Goal: Task Accomplishment & Management: Manage account settings

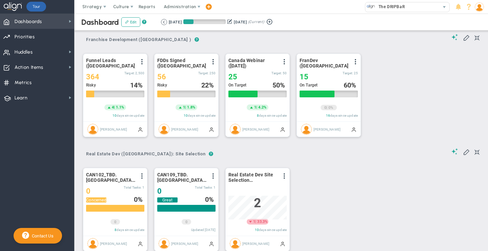
click at [60, 23] on span "Dashboards Dashboards" at bounding box center [37, 21] width 74 height 15
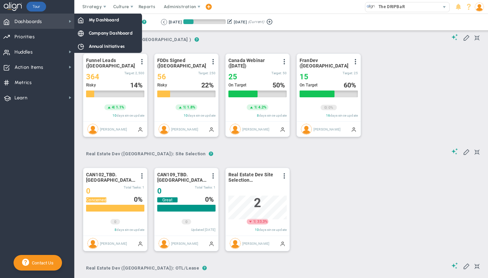
click at [48, 17] on span "Dashboards Dashboards" at bounding box center [37, 21] width 74 height 15
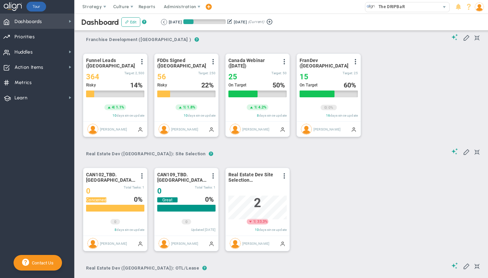
click at [48, 17] on span "Dashboards Dashboards" at bounding box center [37, 21] width 74 height 15
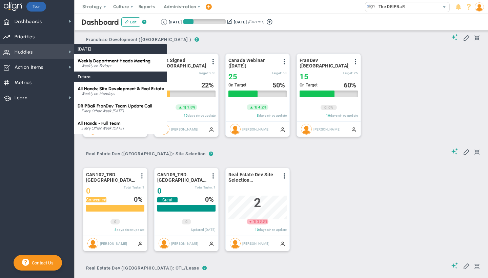
click at [39, 49] on span "Huddles Huddles" at bounding box center [37, 51] width 74 height 15
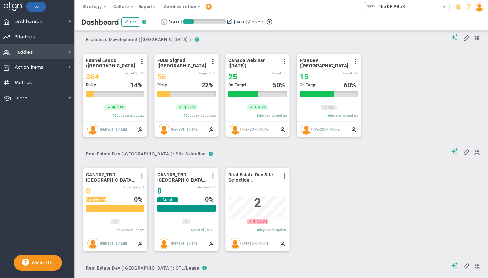
click at [39, 49] on span "Huddles Huddles" at bounding box center [37, 51] width 74 height 15
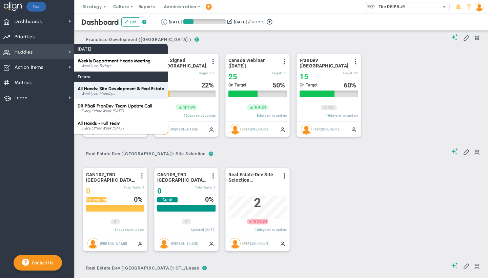
click at [99, 91] on span "All Hands: Site Development & Real Estate" at bounding box center [121, 88] width 87 height 5
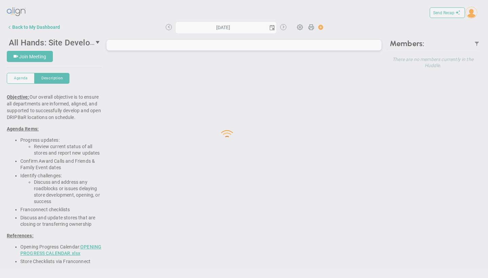
type input "[DATE]"
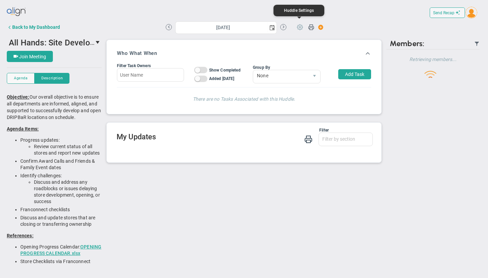
click at [300, 27] on span at bounding box center [300, 26] width 13 height 13
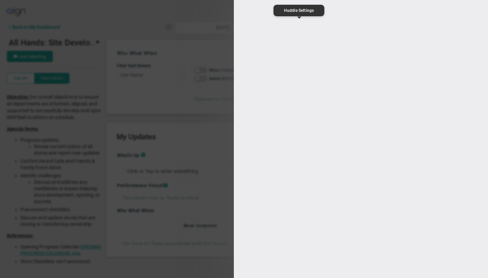
type input "All Hands: Site Development & Real Estate"
type input "[URL][DOMAIN_NAME]"
type input "12:30:00"
type input "13:30:00"
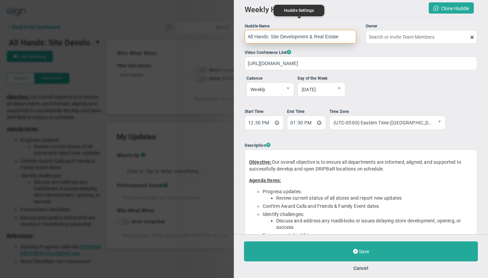
type input "[PERSON_NAME]"
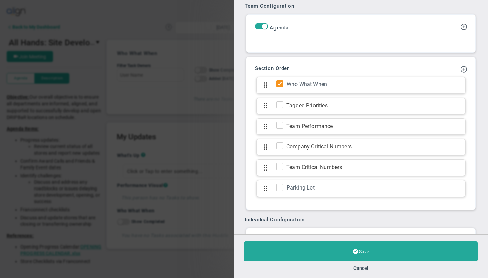
scroll to position [571, 0]
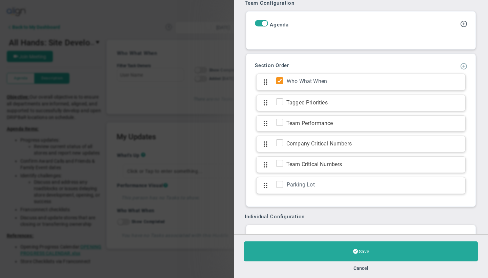
click at [460, 69] on span at bounding box center [463, 65] width 7 height 7
click at [444, 91] on span "Add KPI Section" at bounding box center [443, 88] width 34 height 5
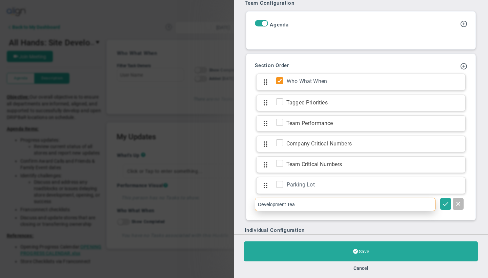
type input "Development Team"
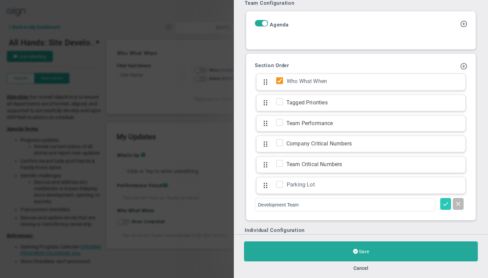
click at [442, 207] on span at bounding box center [445, 203] width 7 height 7
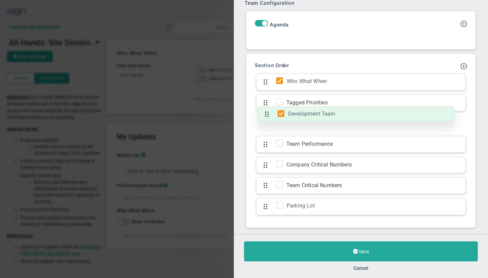
drag, startPoint x: 265, startPoint y: 216, endPoint x: 272, endPoint y: 116, distance: 99.6
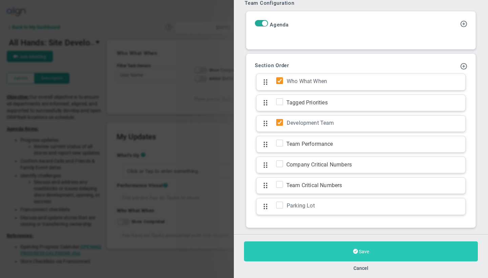
click at [273, 246] on button "Save" at bounding box center [361, 251] width 234 height 20
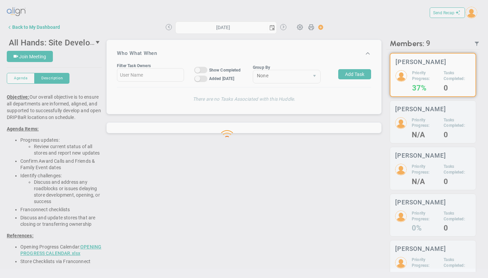
type input "[DATE]"
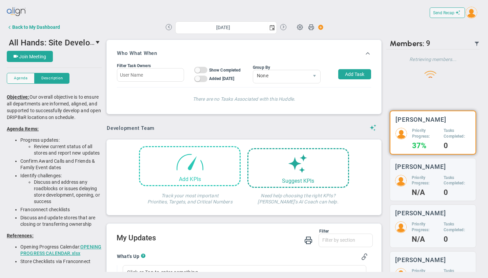
click at [180, 161] on span at bounding box center [190, 161] width 29 height 29
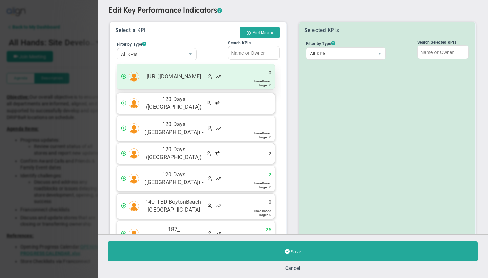
click at [173, 73] on span "[URL][DOMAIN_NAME]" at bounding box center [173, 77] width 63 height 8
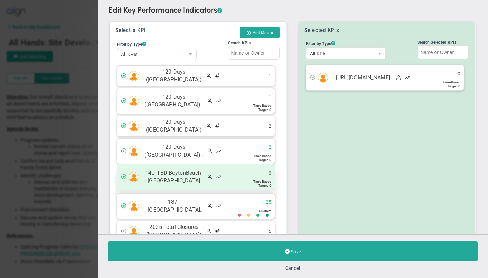
scroll to position [48, 0]
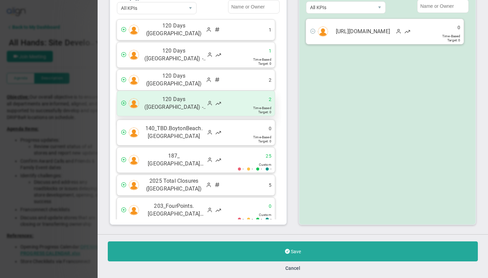
click at [178, 100] on span "120 Days ([GEOGRAPHIC_DATA]) - December" at bounding box center [173, 104] width 63 height 16
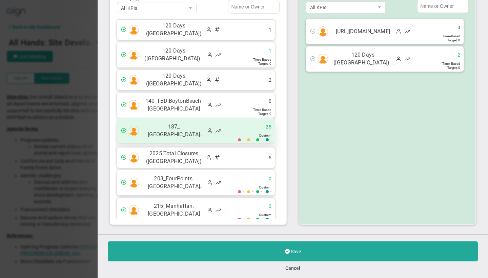
click at [175, 131] on span "187_ [GEOGRAPHIC_DATA][US_STATE][GEOGRAPHIC_DATA][GEOGRAPHIC_DATA]" at bounding box center [173, 131] width 63 height 16
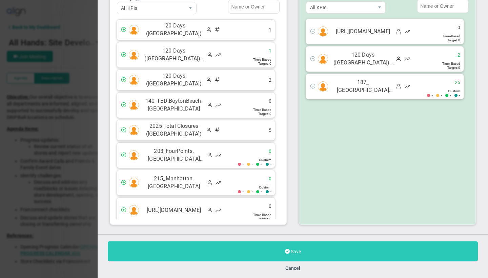
click at [196, 248] on button "Save" at bounding box center [293, 251] width 370 height 20
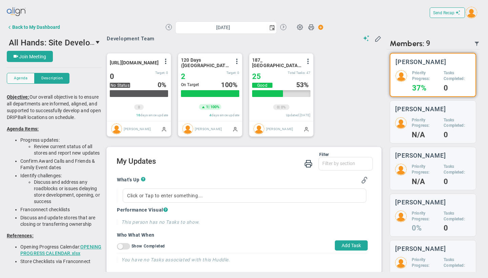
scroll to position [102, 0]
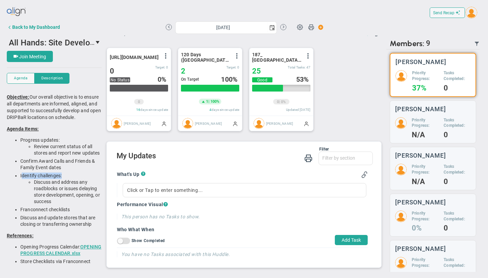
drag, startPoint x: 66, startPoint y: 190, endPoint x: 21, endPoint y: 190, distance: 44.4
click at [21, 190] on li "Identify challenges: Discuss and address any roadblocks or issues delaying stor…" at bounding box center [60, 189] width 81 height 32
click at [205, 154] on h2 "My Updates" at bounding box center [245, 156] width 256 height 10
click at [298, 26] on span at bounding box center [300, 26] width 13 height 13
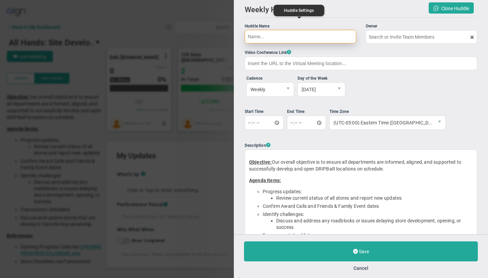
type input "All Hands: Site Development & Real Estate"
type input "[PERSON_NAME]"
type input "[URL][DOMAIN_NAME]"
type input "12:30:00"
type input "13:30:00"
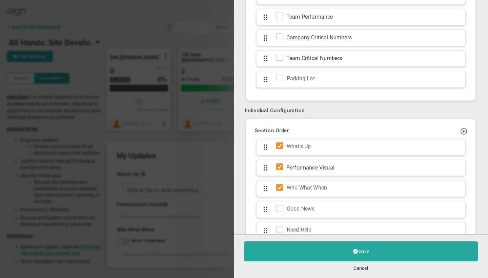
scroll to position [780, 0]
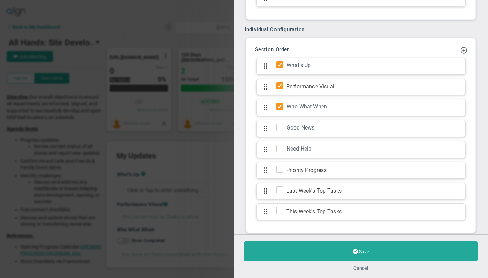
click at [361, 250] on button "Cancel" at bounding box center [360, 267] width 15 height 5
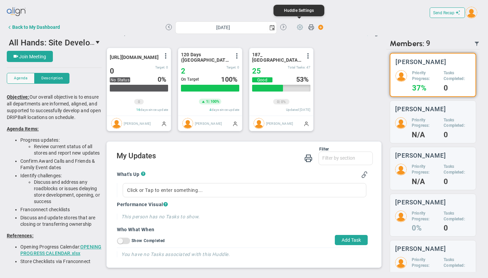
click at [300, 28] on span at bounding box center [300, 26] width 13 height 13
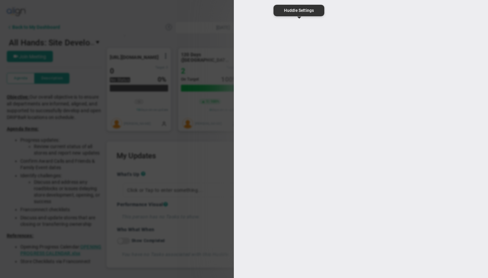
type input "All Hands: Site Development & Real Estate"
type input "[URL][DOMAIN_NAME]"
type input "12:30:00"
type input "13:30:00"
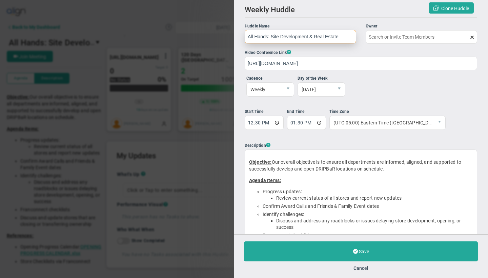
type input "[PERSON_NAME]"
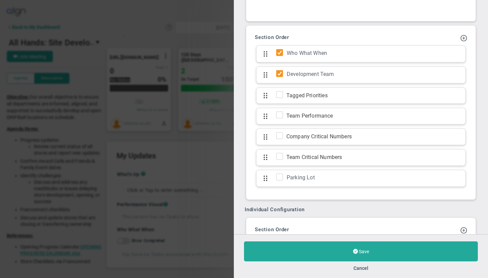
scroll to position [595, 0]
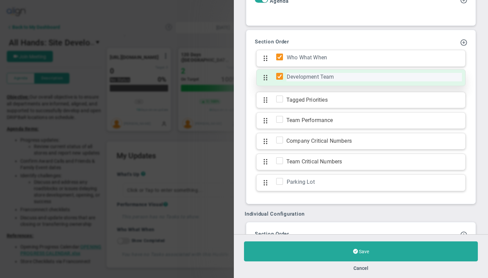
click at [315, 81] on div "Development Team" at bounding box center [374, 77] width 176 height 8
click at [315, 81] on input "Development Team" at bounding box center [372, 77] width 173 height 8
click at [342, 81] on input "Development Team" at bounding box center [372, 77] width 173 height 8
click at [326, 81] on input "Development Team" at bounding box center [372, 77] width 173 height 8
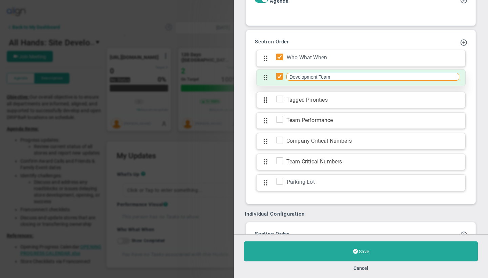
click at [326, 81] on input "Development Team" at bounding box center [372, 77] width 173 height 8
type input "Development Sites [GEOGRAPHIC_DATA]"
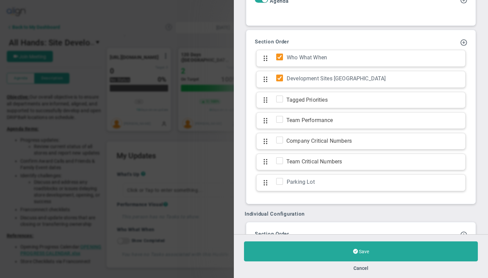
click at [406, 47] on div "Add Update Section Add KPI Section Section Order Who What When Click to add sec…" at bounding box center [361, 117] width 222 height 167
click at [460, 45] on span at bounding box center [463, 42] width 7 height 7
click at [442, 67] on span "Add KPI Section" at bounding box center [443, 64] width 34 height 5
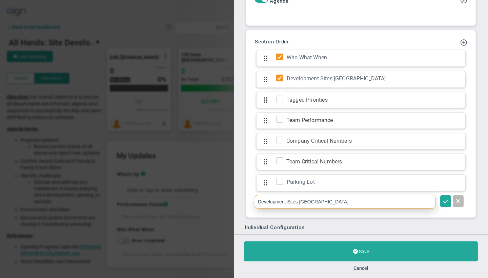
type input "Development Sites [GEOGRAPHIC_DATA]"
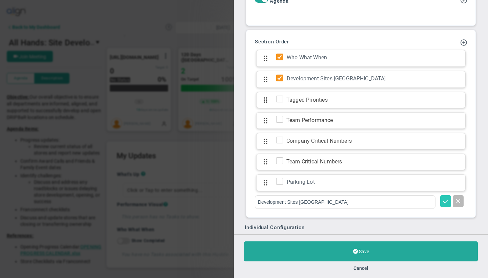
click at [442, 204] on span at bounding box center [445, 200] width 7 height 7
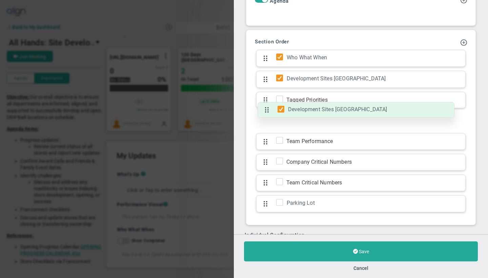
drag, startPoint x: 265, startPoint y: 213, endPoint x: 277, endPoint y: 109, distance: 104.1
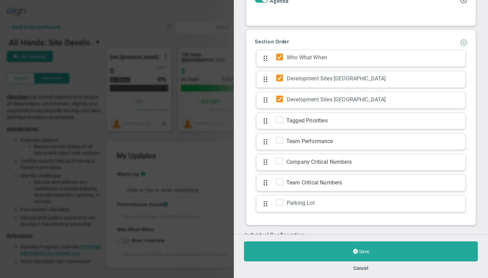
click at [460, 45] on span at bounding box center [463, 42] width 7 height 7
click at [362, 48] on div "Add Update Section Add KPI Section Section Order Who What When Click to add sec…" at bounding box center [361, 128] width 222 height 188
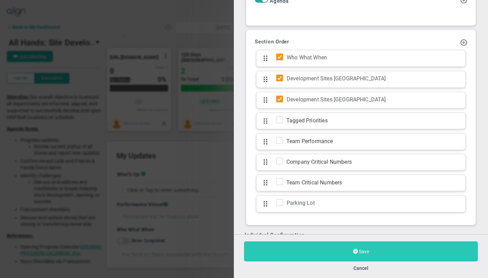
click at [318, 249] on button "Save" at bounding box center [361, 251] width 234 height 20
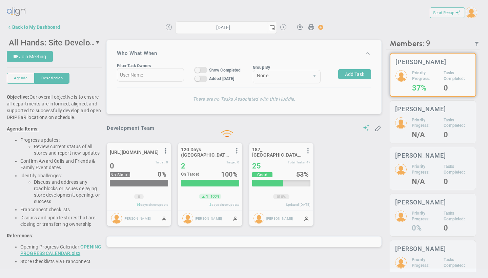
type input "[DATE]"
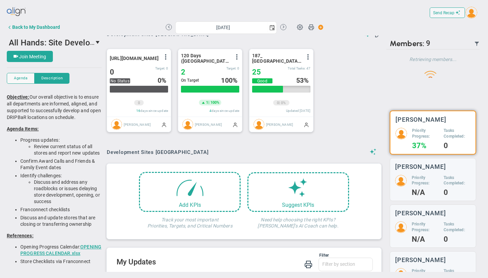
scroll to position [101, 0]
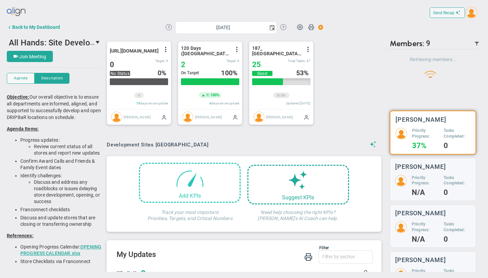
click at [184, 183] on span at bounding box center [190, 178] width 29 height 29
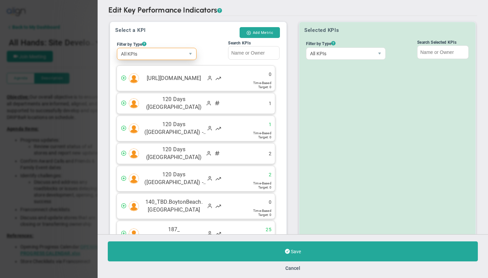
click at [158, 54] on span "All KPIs" at bounding box center [150, 54] width 67 height 12
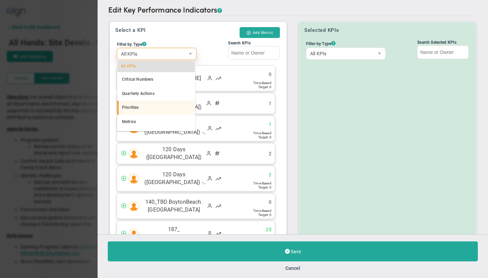
click at [136, 109] on li "Priorities" at bounding box center [156, 108] width 78 height 14
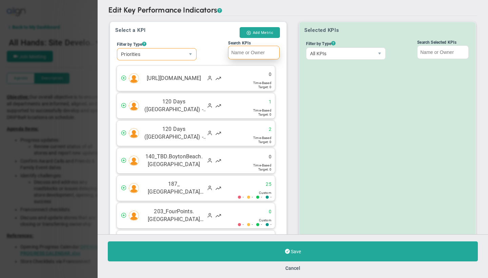
click at [255, 54] on input "Search KPIs" at bounding box center [254, 53] width 52 height 14
click at [295, 250] on button "Cancel" at bounding box center [292, 267] width 15 height 5
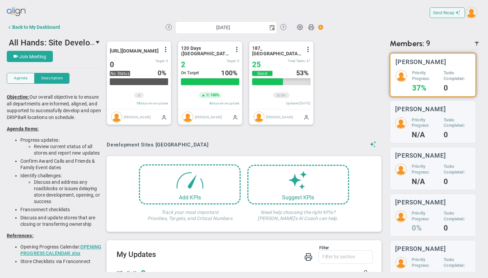
click at [381, 136] on div "Who What When Filter Task Owners On Off Show Completed On Off Added [DATE] On O…" at bounding box center [244, 154] width 285 height 236
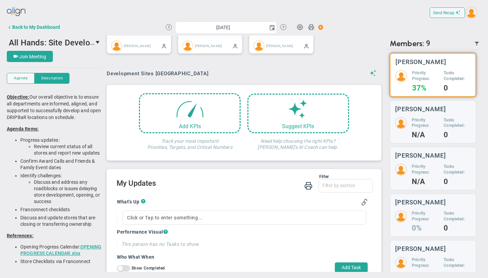
scroll to position [208, 0]
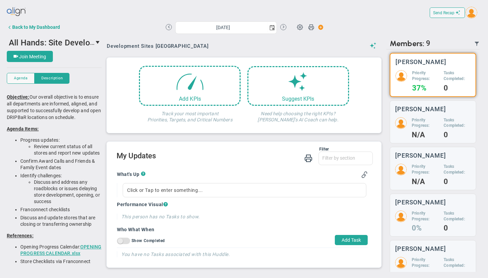
click at [126, 241] on span "On Off" at bounding box center [123, 241] width 13 height 6
click at [0, 0] on input "On Off Show Completed" at bounding box center [0, 0] width 0 height 0
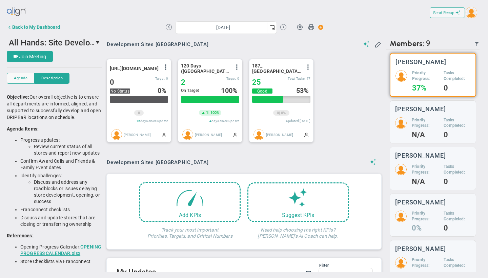
scroll to position [82, 0]
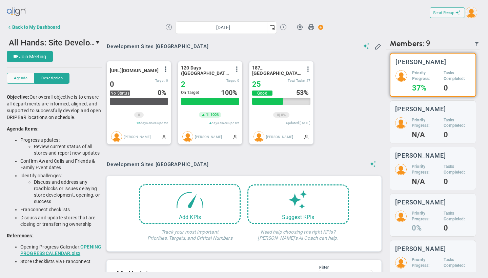
click at [244, 40] on div "Who What When Filter Task Owners On Off Show Completed On Off Added [DATE] On O…" at bounding box center [244, 105] width 278 height 302
click at [323, 59] on div "[URL][DOMAIN_NAME] View Historical Graph Edit Make "No Change" Update Add Past …" at bounding box center [241, 102] width 283 height 97
click at [237, 71] on span at bounding box center [236, 68] width 5 height 5
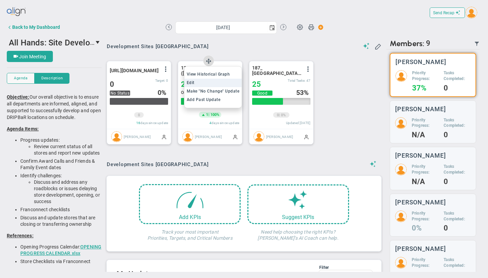
click at [205, 85] on li "Edit" at bounding box center [213, 83] width 58 height 8
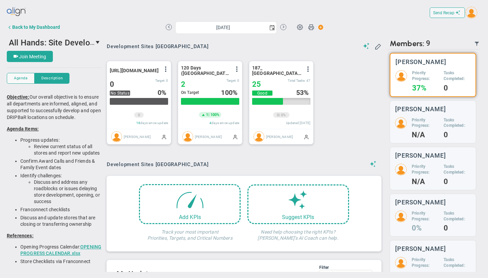
type input "120 Days ([GEOGRAPHIC_DATA]) - December"
type input "0"
type input "2"
type input "0"
radio input "true"
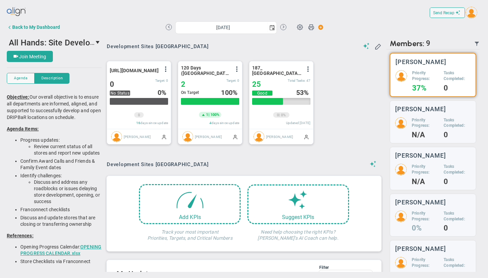
type input "[PERSON_NAME]"
type input "0"
type input "2"
type input "0"
radio input "true"
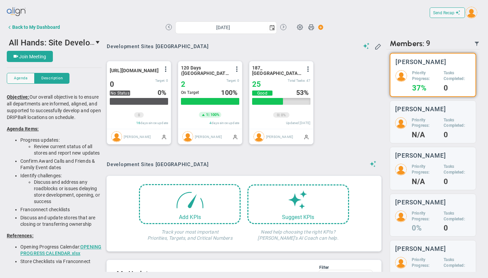
type input "120 Days ([GEOGRAPHIC_DATA])"
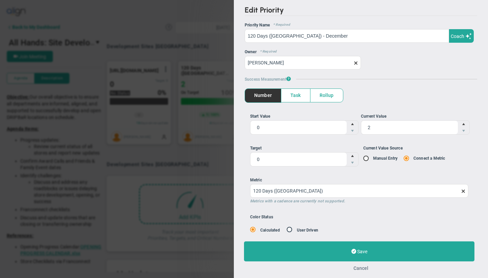
click at [363, 250] on button "Cancel" at bounding box center [360, 267] width 15 height 5
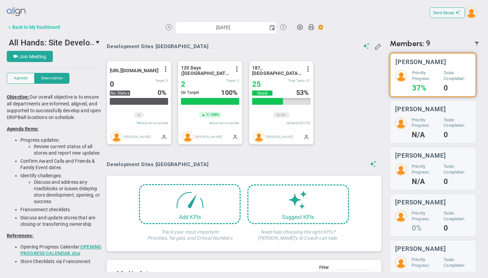
click at [37, 28] on div "Back to My Dashboard" at bounding box center [36, 26] width 48 height 5
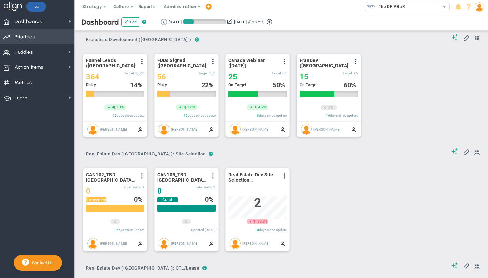
click at [28, 38] on span "Priorities" at bounding box center [25, 37] width 20 height 14
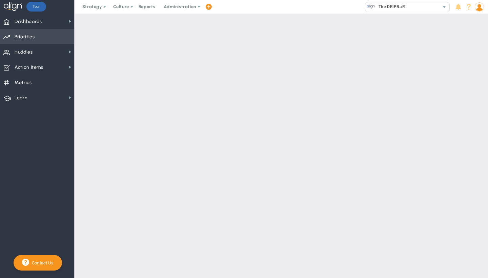
checkbox input "false"
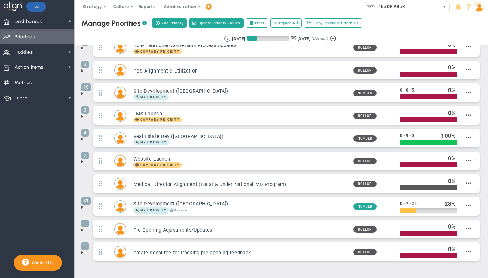
scroll to position [107, 0]
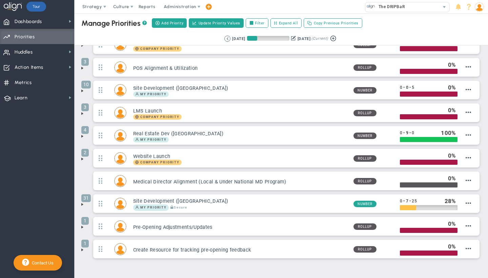
click at [82, 205] on span at bounding box center [82, 204] width 5 height 5
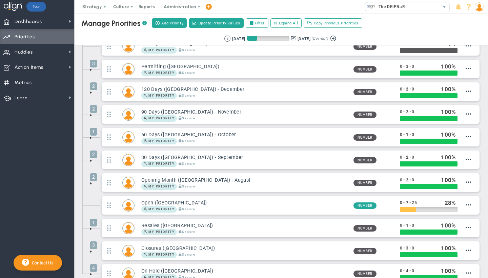
scroll to position [287, 0]
click at [91, 93] on span at bounding box center [90, 92] width 5 height 5
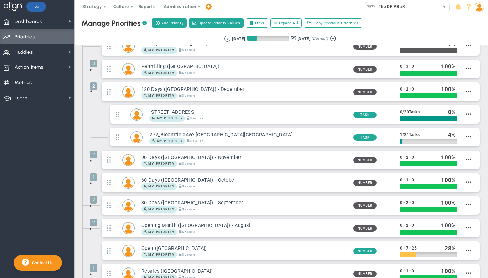
click at [89, 160] on span at bounding box center [90, 160] width 5 height 5
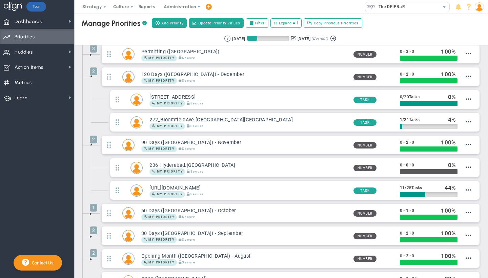
scroll to position [306, 0]
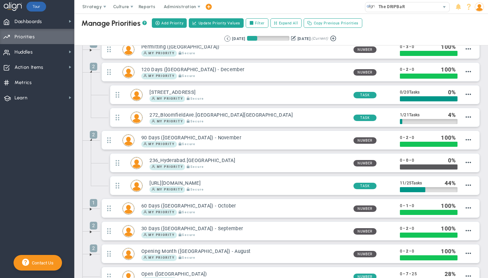
click at [91, 210] on span at bounding box center [90, 208] width 5 height 5
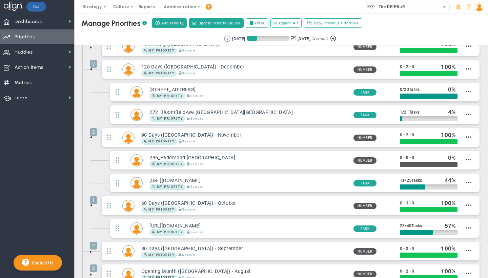
scroll to position [313, 0]
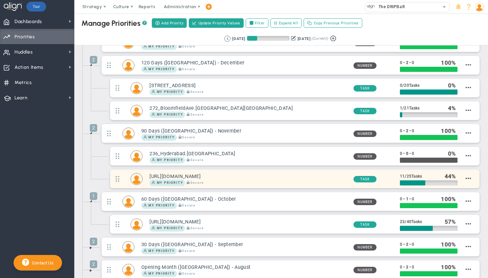
click at [210, 177] on h3 "[URL][DOMAIN_NAME]" at bounding box center [248, 176] width 198 height 6
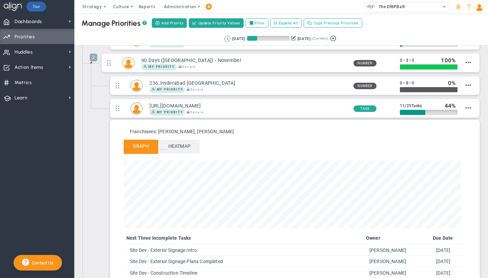
scroll to position [403, 0]
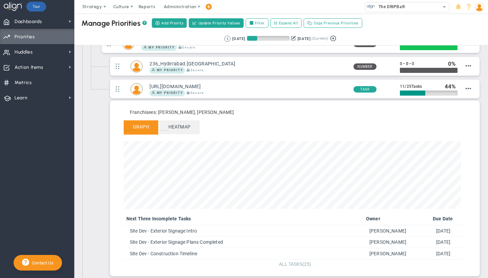
click at [287, 250] on span "ALL TASKS" at bounding box center [290, 263] width 23 height 5
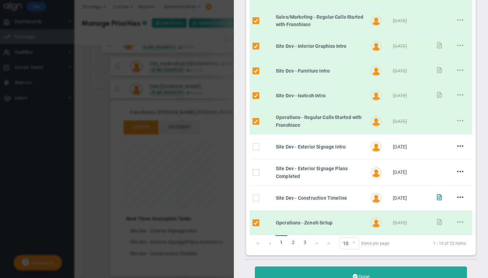
scroll to position [130, 0]
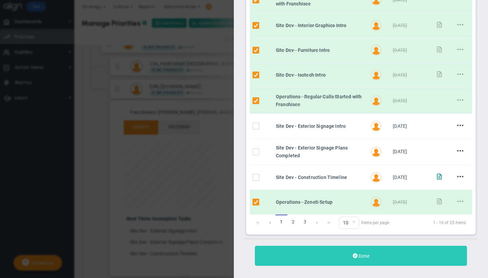
click at [358, 250] on button "Done" at bounding box center [361, 256] width 212 height 20
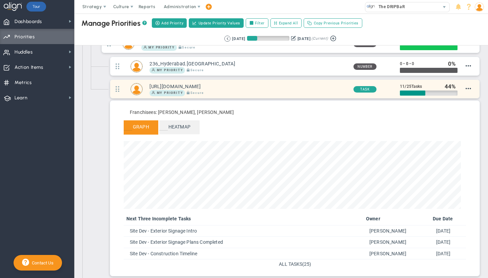
click at [256, 88] on h3 "[URL][DOMAIN_NAME]" at bounding box center [248, 86] width 198 height 6
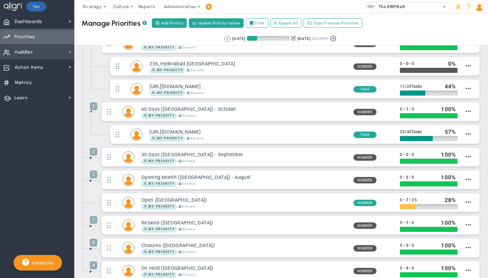
click at [50, 50] on span "Huddles Huddles" at bounding box center [37, 51] width 74 height 15
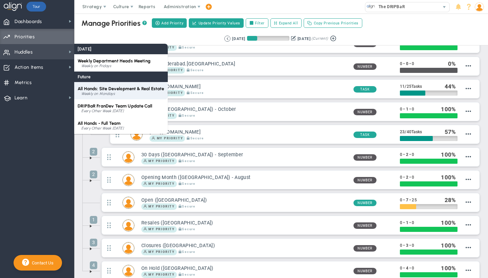
click at [115, 88] on span "All Hands: Site Development & Real Estate" at bounding box center [121, 88] width 87 height 5
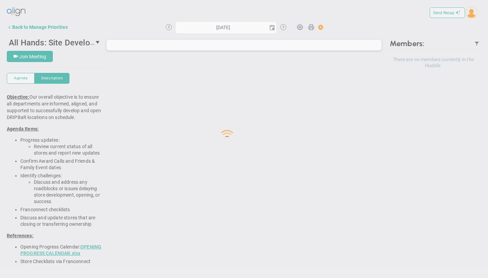
type input "[DATE]"
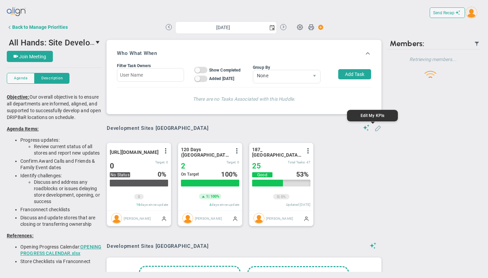
click at [375, 129] on span at bounding box center [378, 127] width 7 height 7
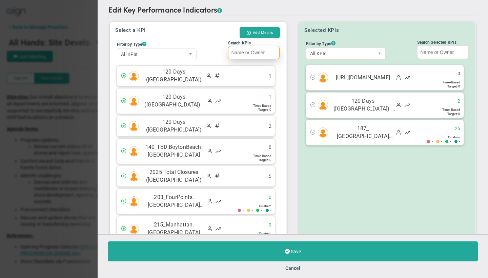
click at [248, 53] on input "Search KPIs" at bounding box center [254, 53] width 52 height 14
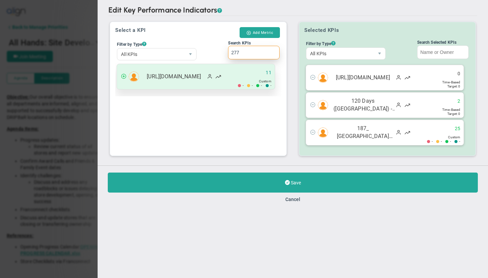
click at [165, 79] on span "[URL][DOMAIN_NAME]" at bounding box center [173, 77] width 63 height 8
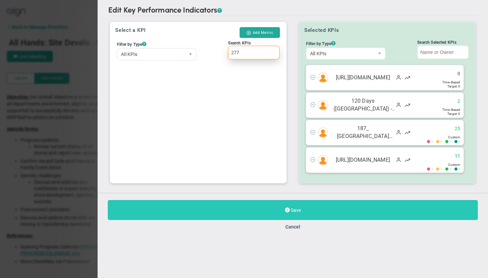
type input "277"
click at [245, 212] on button "Save" at bounding box center [293, 210] width 370 height 20
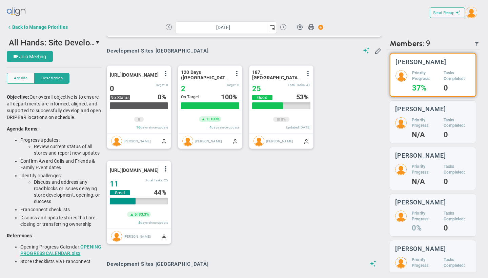
scroll to position [103, 0]
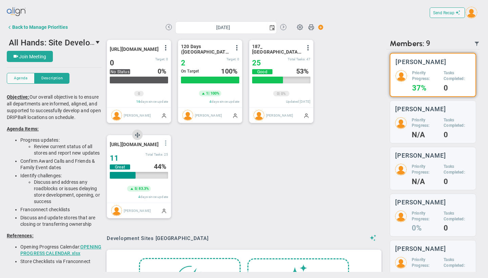
click at [165, 146] on span at bounding box center [165, 142] width 5 height 5
click at [139, 157] on li "Edit" at bounding box center [147, 157] width 48 height 8
type input "[URL][DOMAIN_NAME]"
radio input "true"
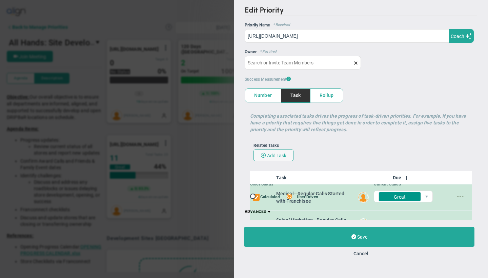
type input "[PERSON_NAME]"
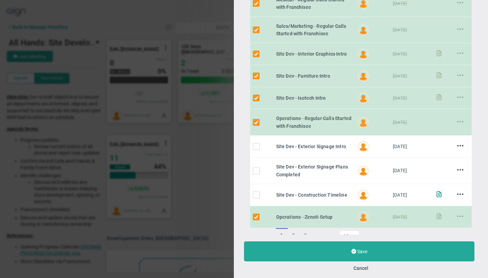
scroll to position [218, 0]
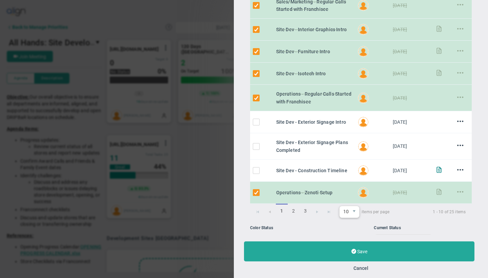
click at [348, 210] on span "10" at bounding box center [345, 212] width 10 height 12
click at [347, 250] on li "50" at bounding box center [350, 266] width 20 height 14
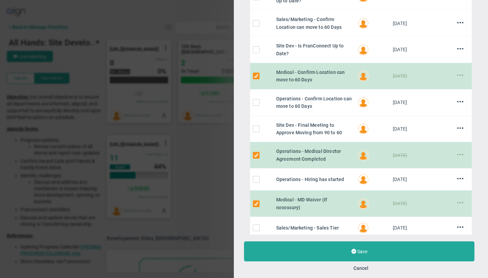
scroll to position [493, 0]
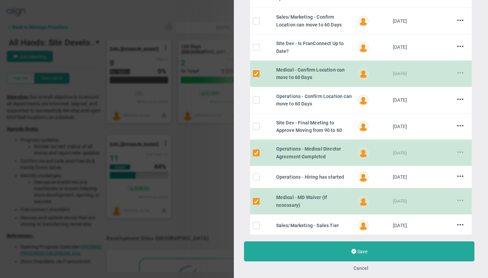
click at [362, 250] on button "Cancel" at bounding box center [360, 267] width 15 height 5
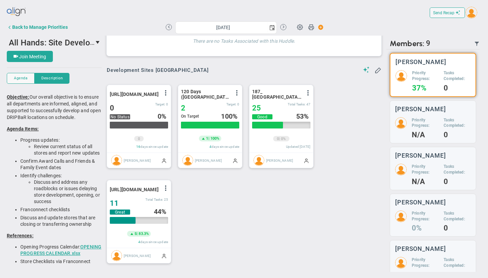
scroll to position [61, 0]
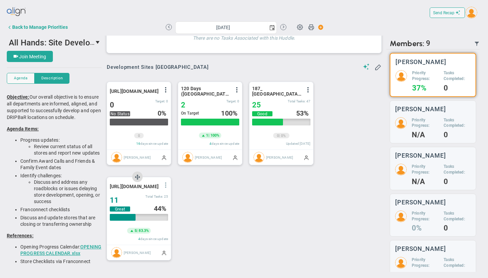
click at [165, 186] on span at bounding box center [165, 184] width 5 height 5
click at [136, 200] on li "Edit" at bounding box center [147, 199] width 48 height 8
type input "[URL][DOMAIN_NAME]"
radio input "true"
type input "[PERSON_NAME]"
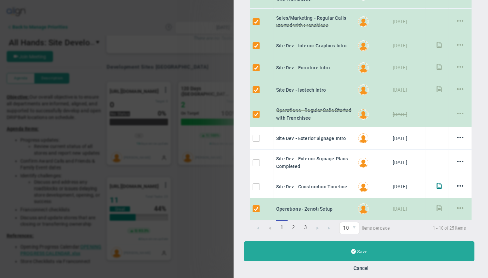
scroll to position [203, 0]
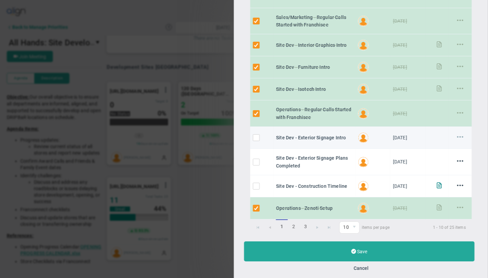
click at [457, 135] on span at bounding box center [460, 137] width 6 height 6
click at [448, 148] on li "Edit" at bounding box center [453, 150] width 27 height 8
type input "[DATE]"
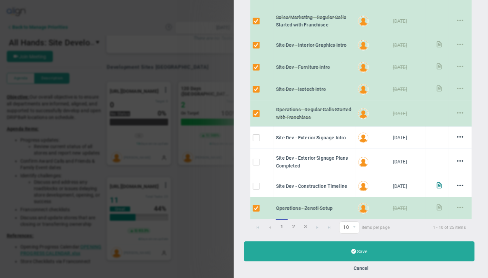
type input "Site Dev - Exterior Signage Intro"
type input "[DATE]"
type input "[PERSON_NAME]"
type input "[URL][DOMAIN_NAME]"
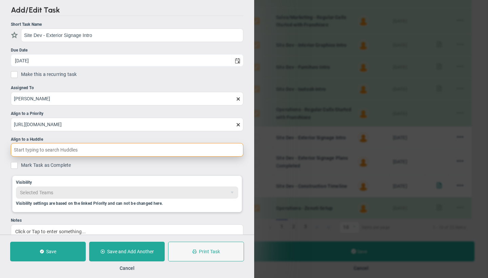
click at [39, 150] on input "text" at bounding box center [127, 150] width 232 height 14
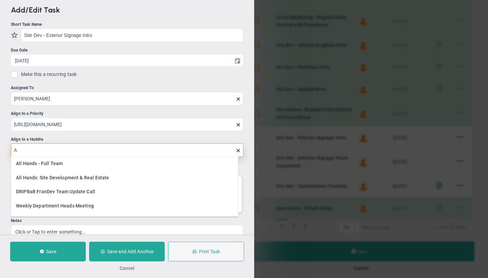
type input "A"
click at [127, 250] on button "Cancel" at bounding box center [127, 267] width 15 height 5
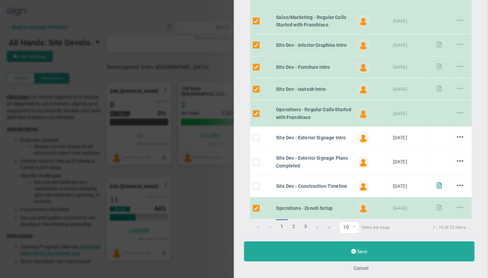
click at [364, 250] on button "Cancel" at bounding box center [360, 267] width 15 height 5
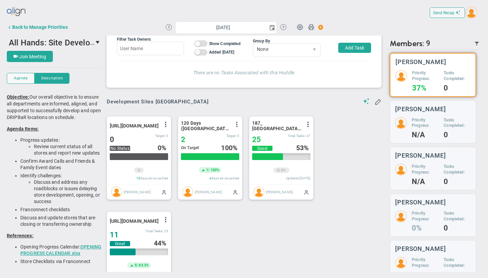
scroll to position [12, 0]
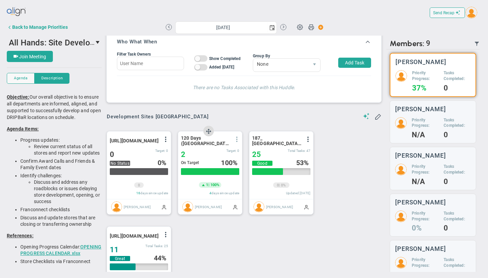
click at [237, 140] on span at bounding box center [236, 139] width 5 height 5
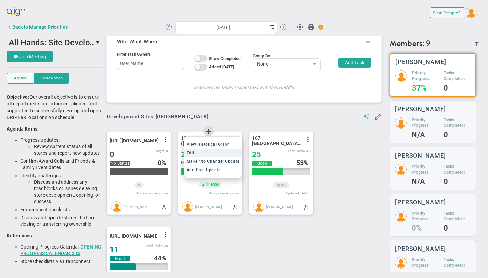
click at [207, 154] on li "Edit" at bounding box center [213, 153] width 58 height 8
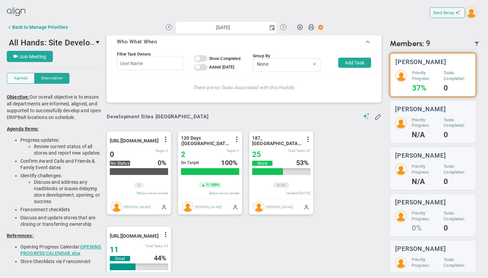
type input "120 Days ([GEOGRAPHIC_DATA]) - December"
type input "0"
type input "2"
type input "0"
radio input "true"
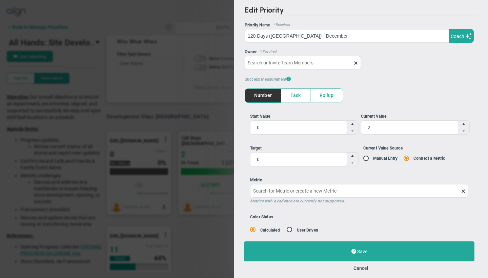
type input "[PERSON_NAME]"
type input "0"
type input "2"
type input "0"
radio input "true"
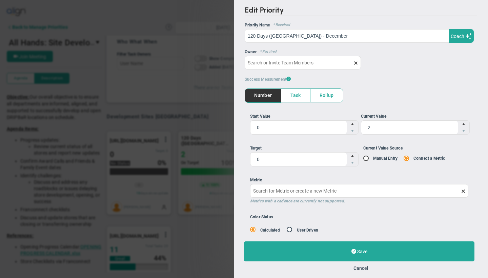
type input "120 Days ([GEOGRAPHIC_DATA])"
click at [364, 250] on button "Cancel" at bounding box center [360, 267] width 15 height 5
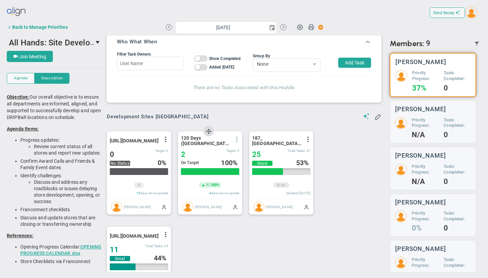
click at [235, 142] on span at bounding box center [236, 139] width 5 height 5
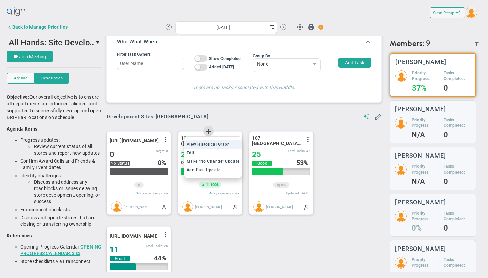
click at [221, 147] on span "View Historical Graph" at bounding box center [208, 144] width 43 height 5
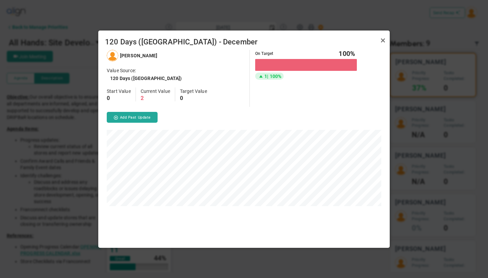
scroll to position [198, 291]
click at [384, 40] on link "Close" at bounding box center [383, 41] width 8 height 8
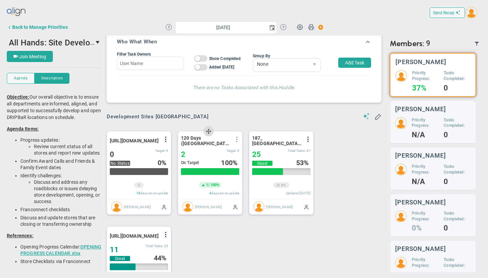
click at [237, 141] on span at bounding box center [236, 139] width 5 height 5
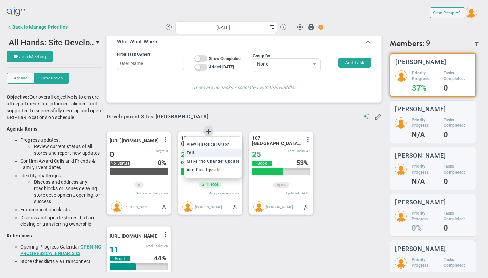
click at [209, 155] on li "Edit" at bounding box center [213, 153] width 58 height 8
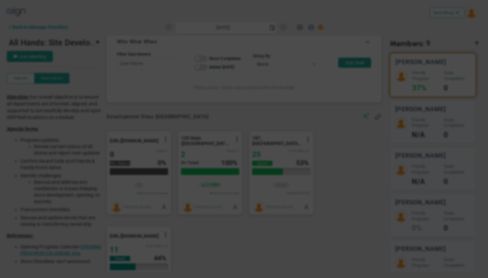
type input "120 Days ([GEOGRAPHIC_DATA]) - December"
type input "0"
type input "2"
type input "0"
radio input "true"
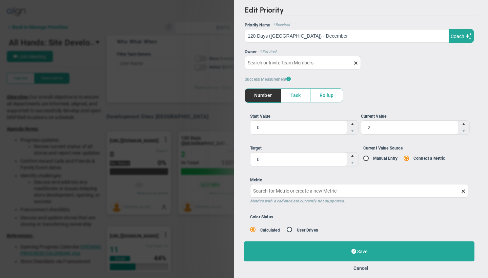
type input "[PERSON_NAME]"
type input "0"
type input "2"
type input "0"
radio input "true"
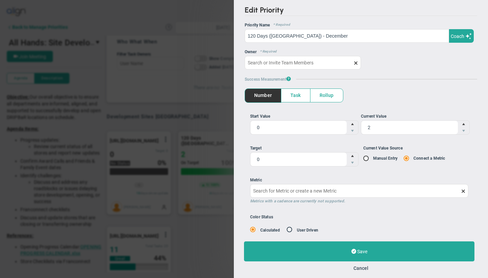
type input "120 Days ([GEOGRAPHIC_DATA])"
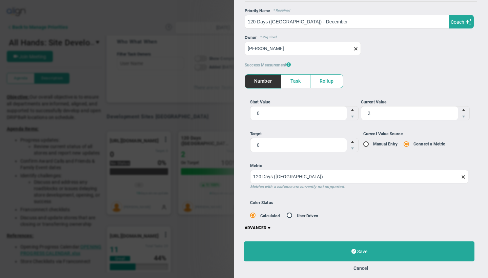
scroll to position [17, 0]
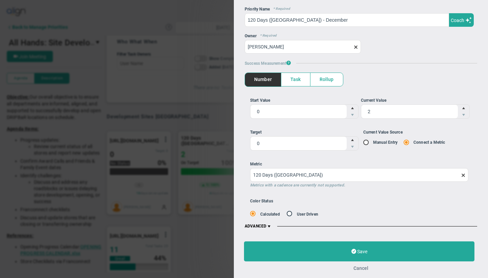
click at [363, 250] on button "Cancel" at bounding box center [360, 267] width 15 height 5
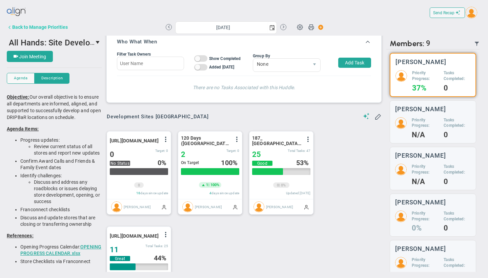
click at [46, 25] on div "Back to Manage Priorities" at bounding box center [40, 26] width 56 height 5
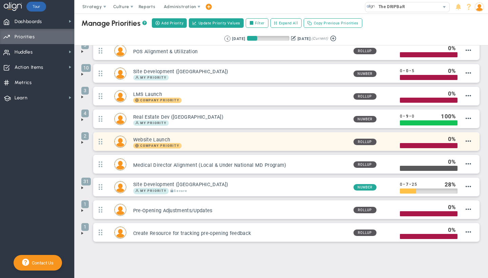
scroll to position [124, 0]
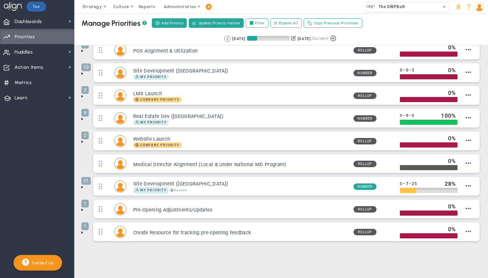
click at [84, 186] on span at bounding box center [82, 186] width 5 height 5
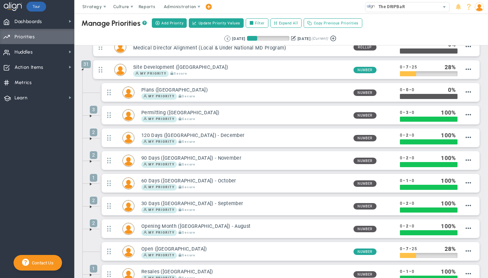
scroll to position [274, 0]
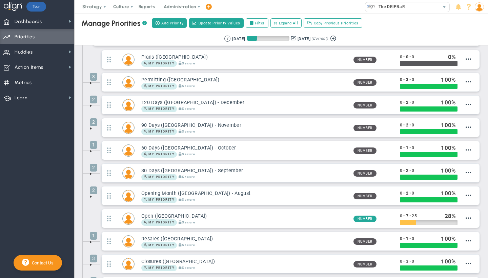
click at [91, 107] on span at bounding box center [90, 105] width 5 height 5
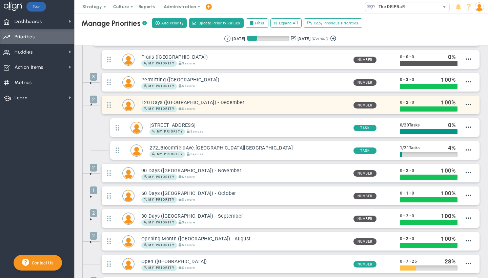
click at [196, 103] on h3 "120 Days ([GEOGRAPHIC_DATA]) - December" at bounding box center [244, 102] width 207 height 6
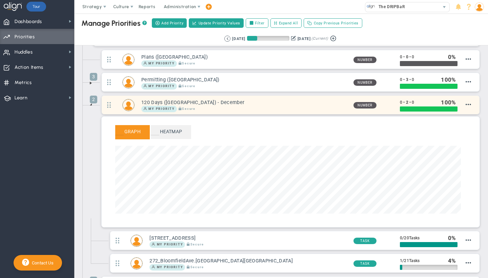
scroll to position [78, 346]
click at [226, 101] on h3 "120 Days ([GEOGRAPHIC_DATA]) - December" at bounding box center [244, 102] width 207 height 6
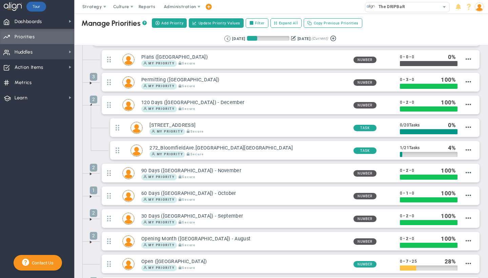
click at [49, 56] on span "Huddles Huddles" at bounding box center [37, 51] width 74 height 15
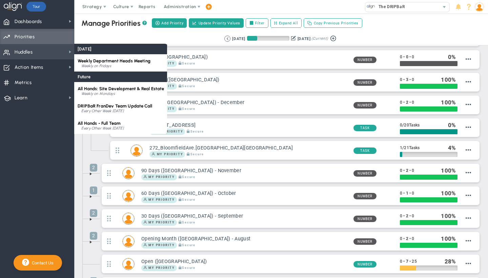
click at [33, 56] on span "Huddles" at bounding box center [24, 52] width 18 height 14
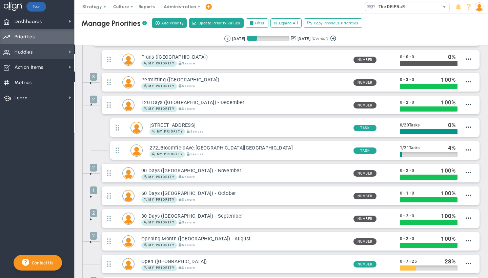
click at [33, 56] on span "Huddles" at bounding box center [24, 52] width 18 height 14
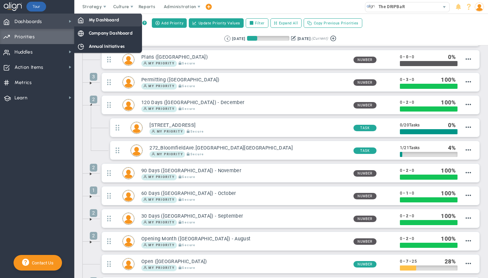
click at [78, 18] on span at bounding box center [81, 20] width 6 height 6
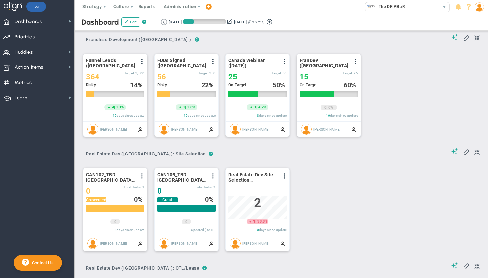
scroll to position [24, 58]
click at [18, 55] on span "Huddles" at bounding box center [24, 52] width 18 height 14
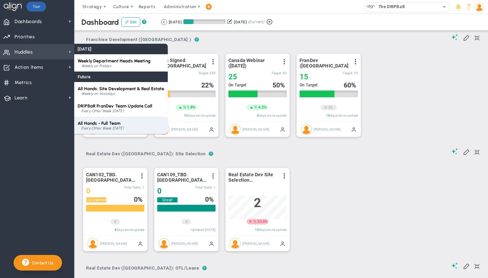
click at [105, 122] on span "All Hands - Full Team" at bounding box center [99, 123] width 43 height 5
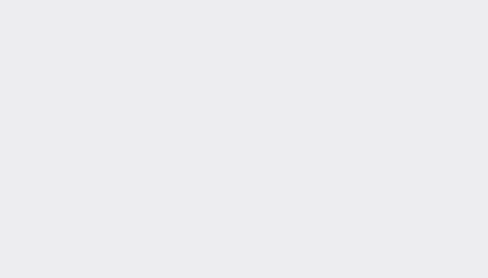
type input "[DATE]"
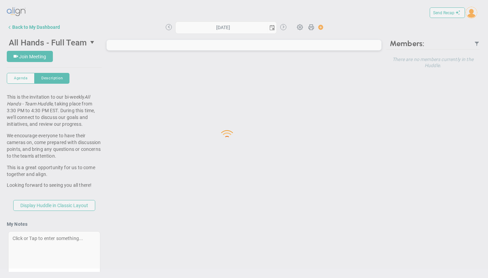
type input "[DATE]"
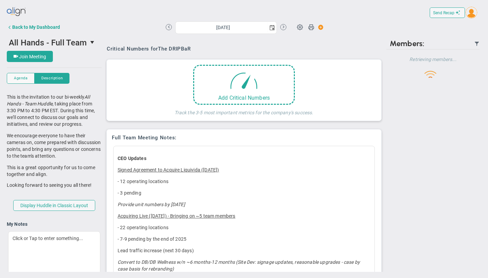
scroll to position [24, 0]
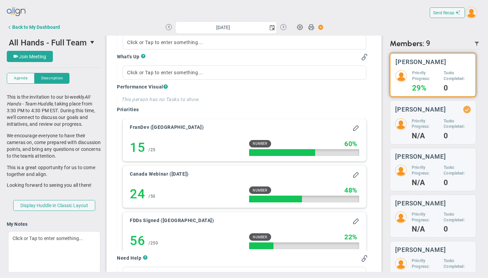
scroll to position [1541, 0]
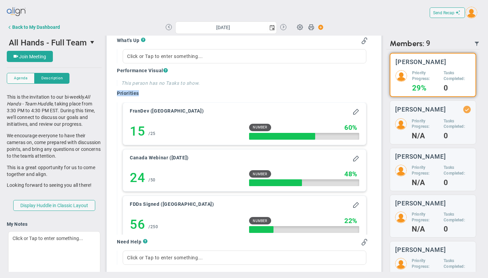
drag, startPoint x: 142, startPoint y: 106, endPoint x: 116, endPoint y: 107, distance: 25.8
click at [116, 107] on div "Good News ? Click or Tap to enter something... What's Up ? Click or Tap to ente…" at bounding box center [242, 183] width 261 height 362
click at [163, 96] on h4 "Priorities" at bounding box center [242, 93] width 251 height 6
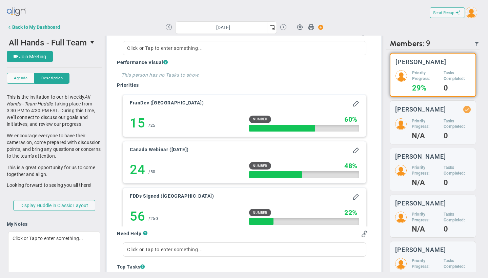
scroll to position [1554, 0]
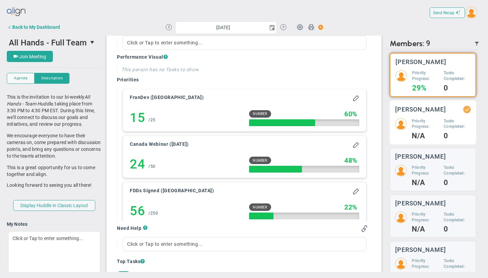
click at [410, 125] on div "Priority Progress: N/A Tasks Completed: 0" at bounding box center [433, 128] width 76 height 21
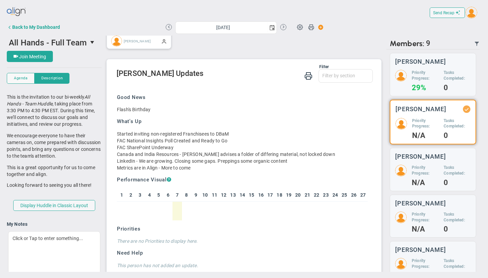
scroll to position [1464, 0]
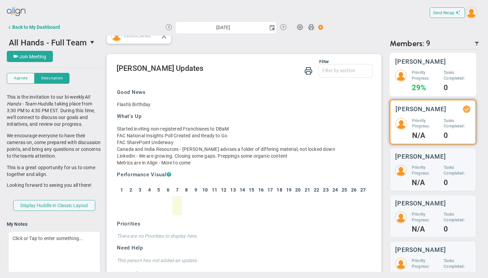
click at [411, 81] on div "Priority Progress: 29% Tasks Completed: 0" at bounding box center [433, 80] width 76 height 21
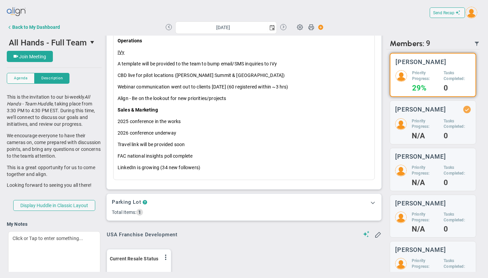
scroll to position [489, 0]
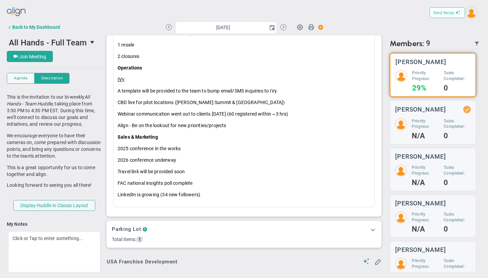
click at [447, 14] on span "Send Recap" at bounding box center [443, 13] width 21 height 5
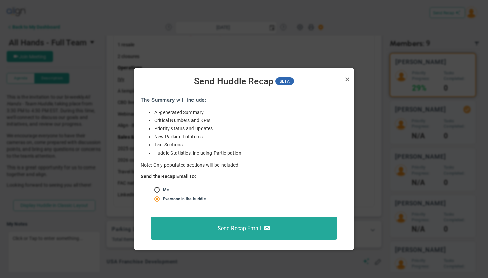
click at [156, 188] on input "radio" at bounding box center [159, 189] width 7 height 5
radio input "true"
click at [347, 78] on link "Close" at bounding box center [347, 79] width 8 height 8
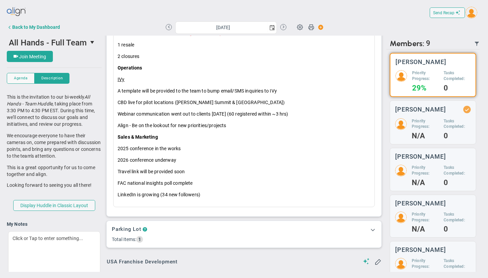
scroll to position [484, 0]
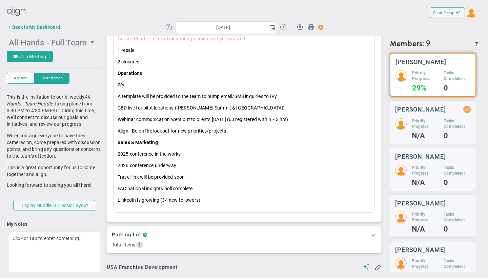
click at [69, 42] on span "All Hands - Full Team" at bounding box center [48, 42] width 78 height 9
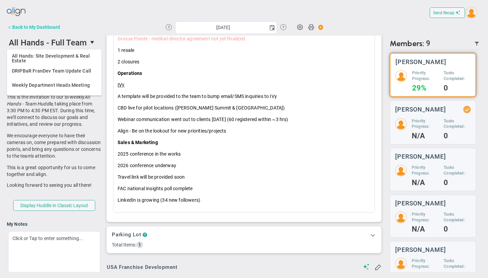
click at [49, 27] on div "Back to My Dashboard" at bounding box center [36, 26] width 48 height 5
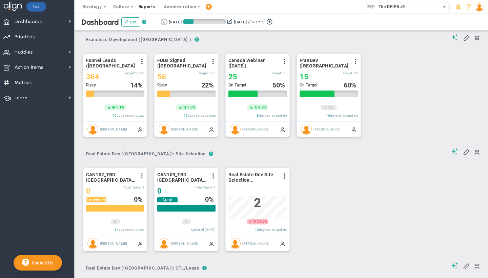
scroll to position [24, 58]
click at [148, 6] on span "Reports" at bounding box center [147, 7] width 24 height 14
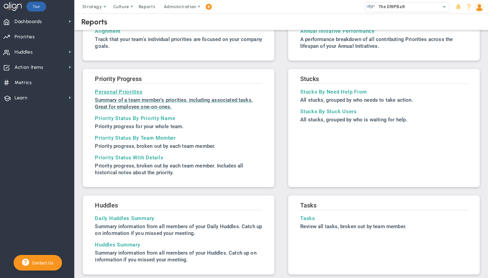
scroll to position [32, 0]
click at [207, 4] on span at bounding box center [208, 6] width 5 height 9
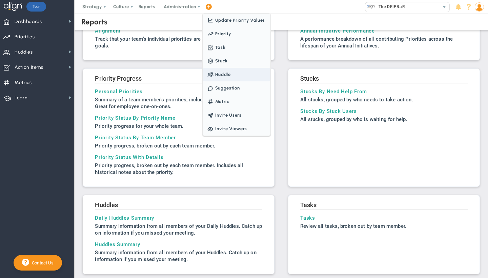
click at [223, 70] on span "Huddle" at bounding box center [237, 75] width 68 height 14
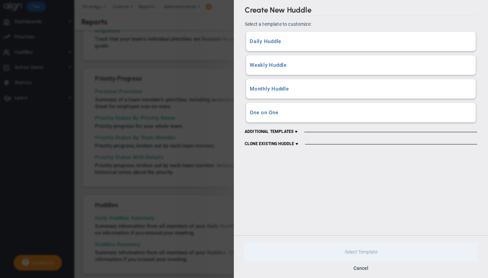
click at [281, 112] on h3 "One on One" at bounding box center [361, 112] width 222 height 6
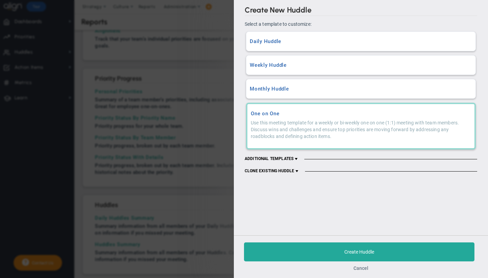
click at [364, 250] on button "Cancel" at bounding box center [360, 267] width 15 height 5
